Goal: Task Accomplishment & Management: Complete application form

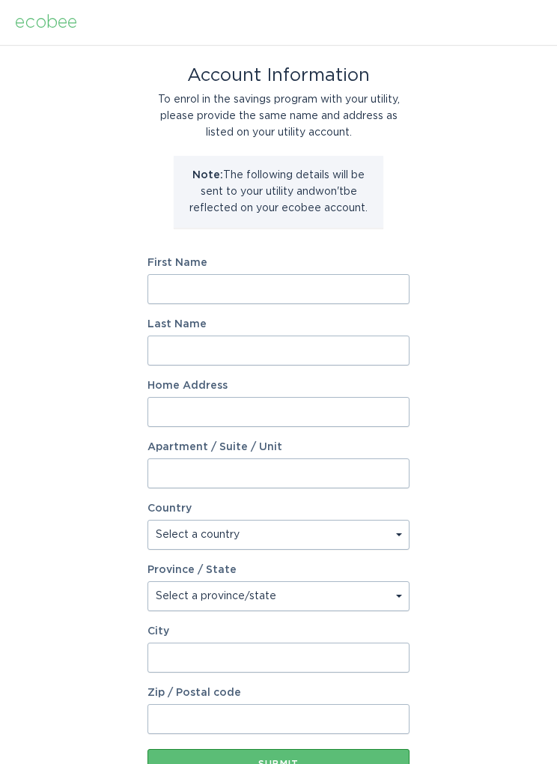
click at [360, 294] on input "First Name" at bounding box center [279, 289] width 262 height 30
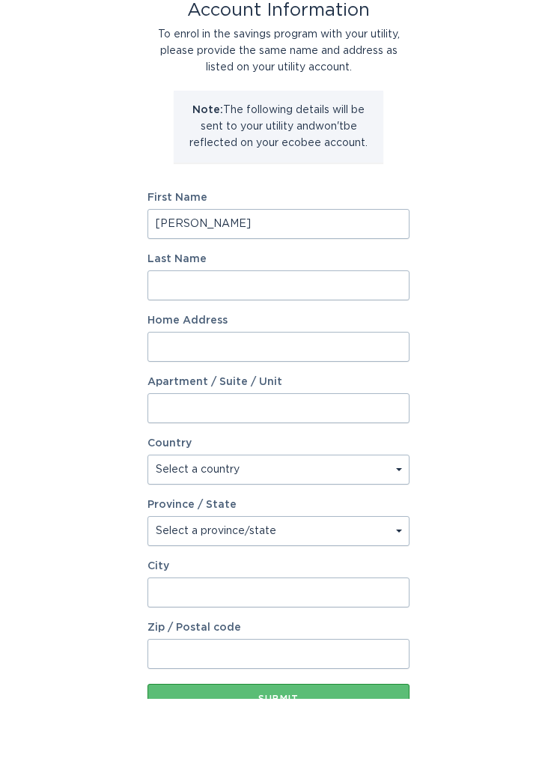
type input "[PERSON_NAME]"
click at [297, 336] on input "Last Name" at bounding box center [279, 351] width 262 height 30
type input "Malless"
click at [303, 397] on input "Home Address" at bounding box center [279, 412] width 262 height 30
type input "[STREET_ADDRESS][PERSON_NAME]"
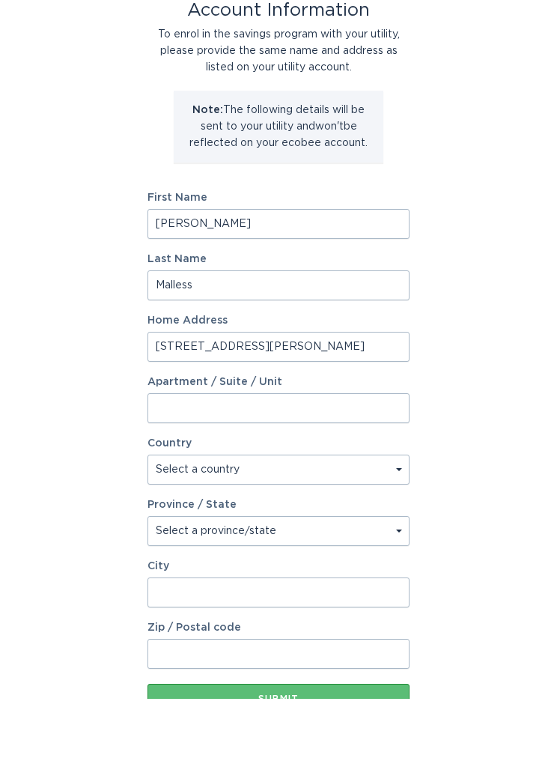
select select "US"
type input "Asheville"
type input "28804"
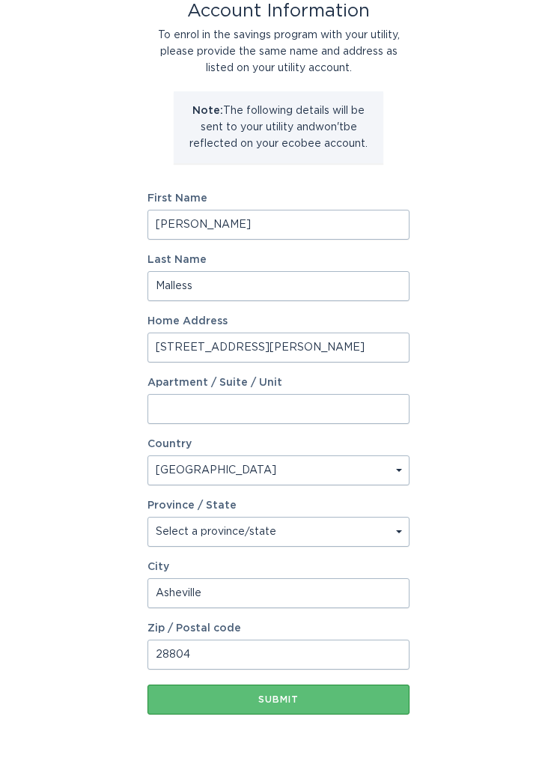
click at [408, 530] on select "Select a province/state [US_STATE] [US_STATE] [US_STATE] [US_STATE] [US_STATE] …" at bounding box center [279, 533] width 262 height 30
select select "NC"
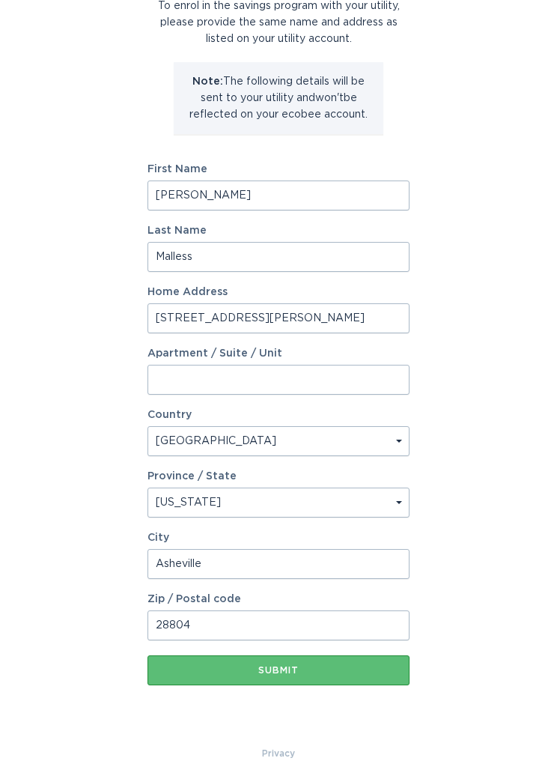
scroll to position [114, 0]
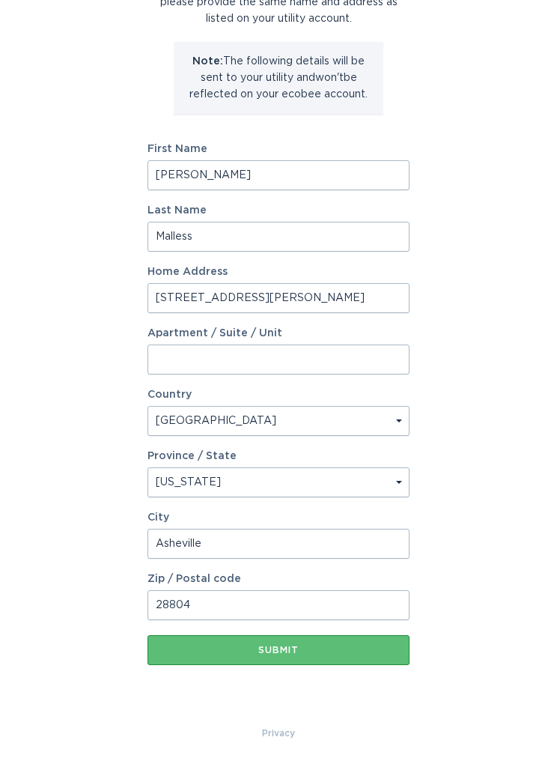
click at [267, 297] on input "[STREET_ADDRESS][PERSON_NAME]" at bounding box center [279, 298] width 262 height 30
type input "[STREET_ADDRESS][PERSON_NAME]"
click at [292, 408] on select "Select a country [GEOGRAPHIC_DATA] [GEOGRAPHIC_DATA]" at bounding box center [279, 421] width 262 height 30
click at [305, 648] on div "Submit" at bounding box center [278, 650] width 247 height 9
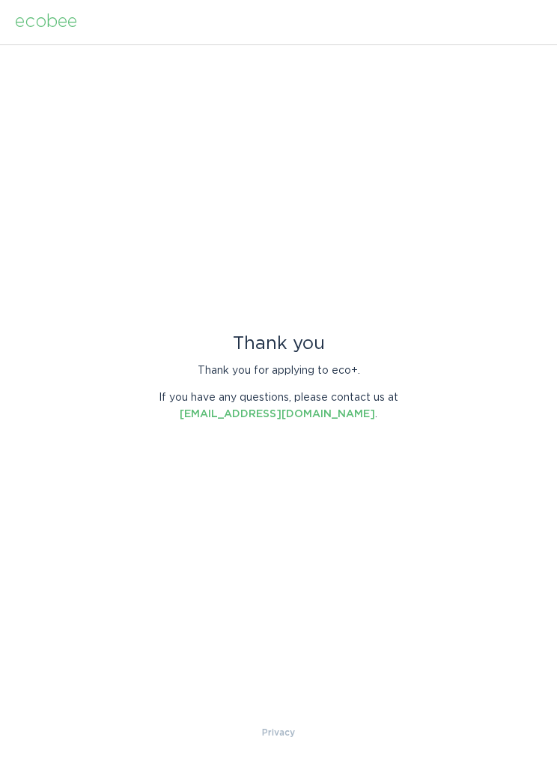
click at [52, 484] on div "Thank you Thank you for applying to eco+. If you have any questions, please con…" at bounding box center [278, 385] width 557 height 680
